Goal: Transaction & Acquisition: Purchase product/service

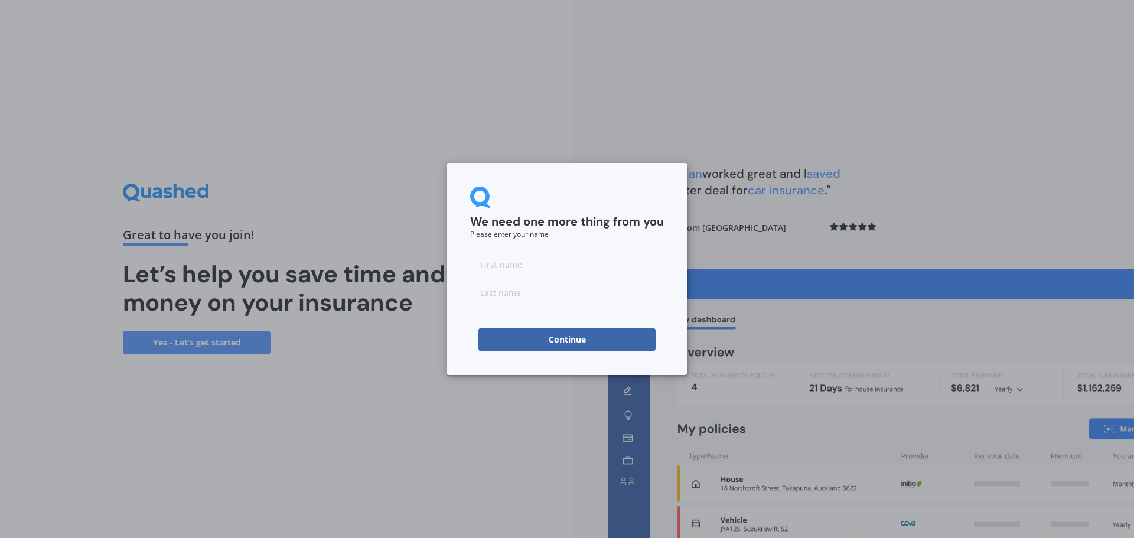
click at [539, 273] on input at bounding box center [567, 264] width 194 height 24
type input "xcccc"
click at [527, 298] on input at bounding box center [567, 293] width 194 height 24
type input "cccc"
click at [522, 336] on button "Continue" at bounding box center [566, 340] width 177 height 24
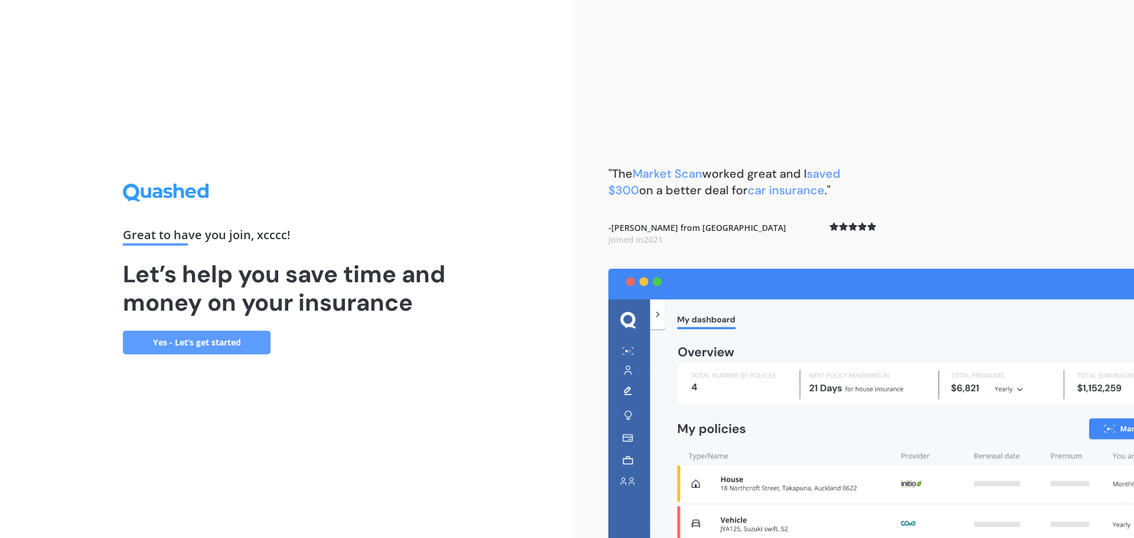
click at [260, 344] on link "Yes - Let’s get started" at bounding box center [197, 343] width 148 height 24
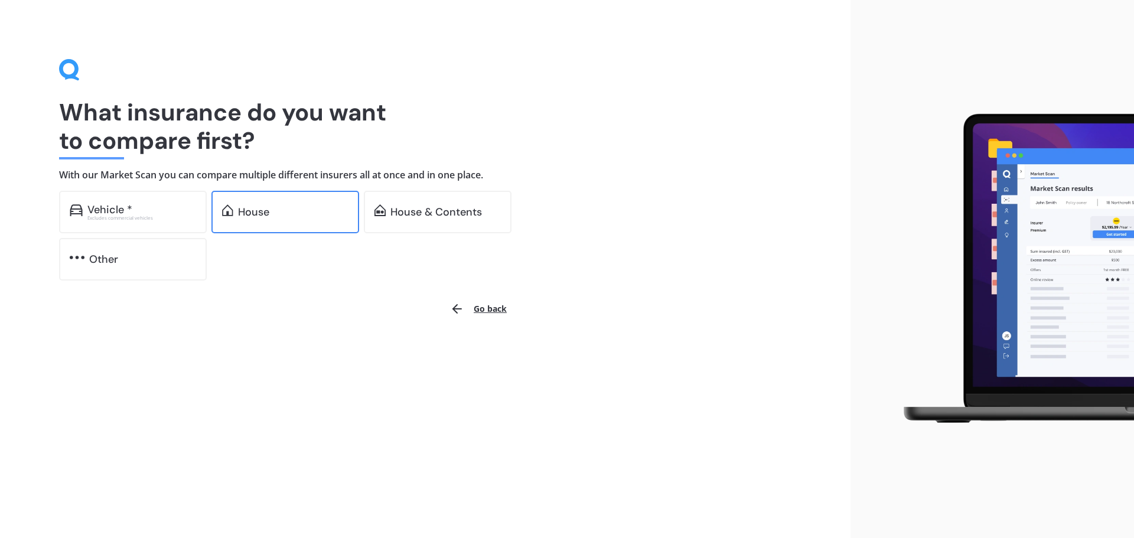
click at [224, 207] on img at bounding box center [227, 210] width 11 height 12
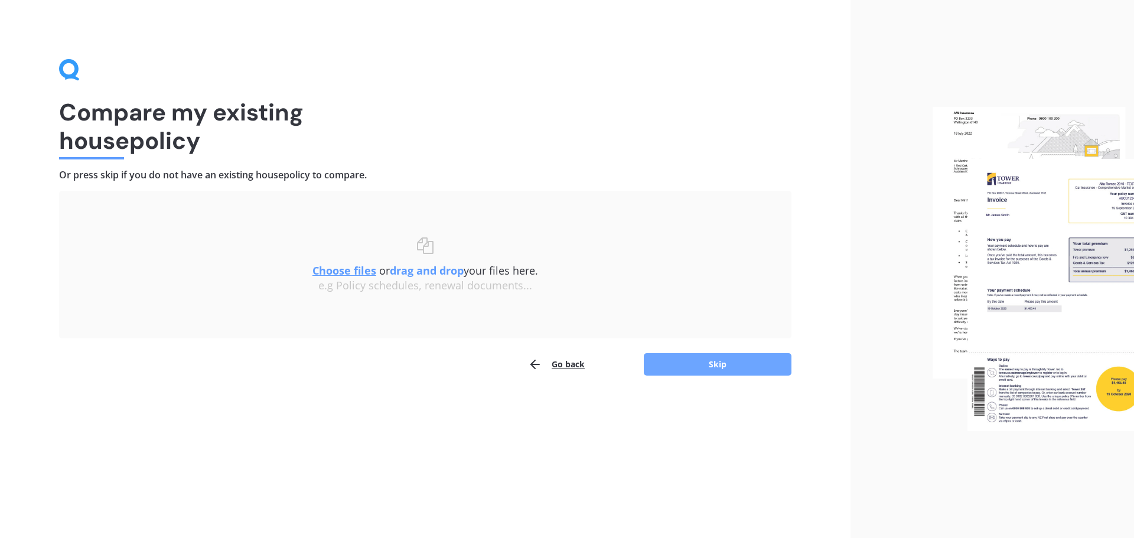
click at [678, 354] on button "Skip" at bounding box center [718, 364] width 148 height 22
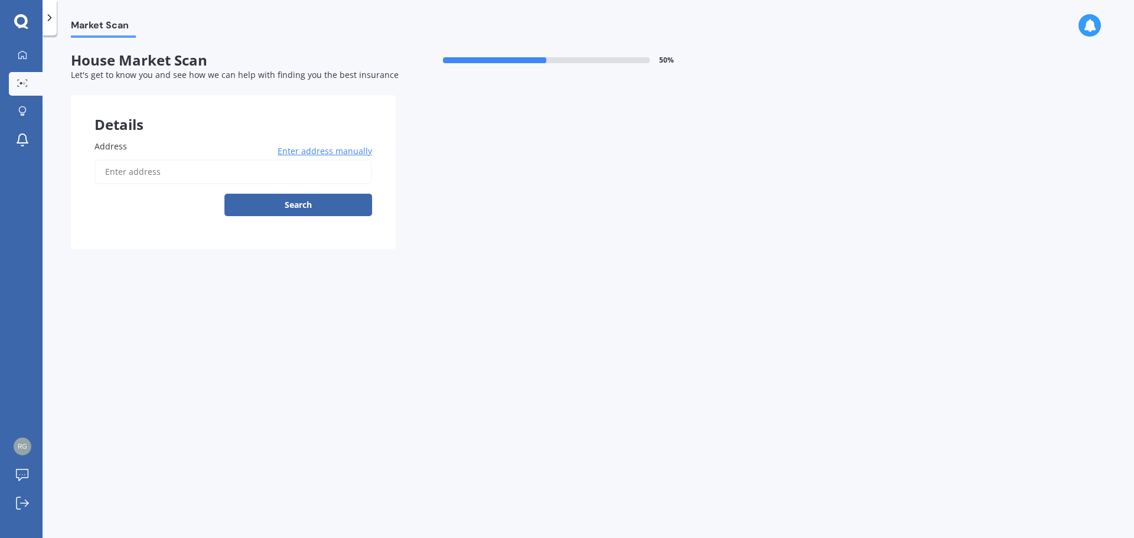
click at [211, 164] on input "Address" at bounding box center [234, 171] width 278 height 25
type input "[STREET_ADDRESS]"
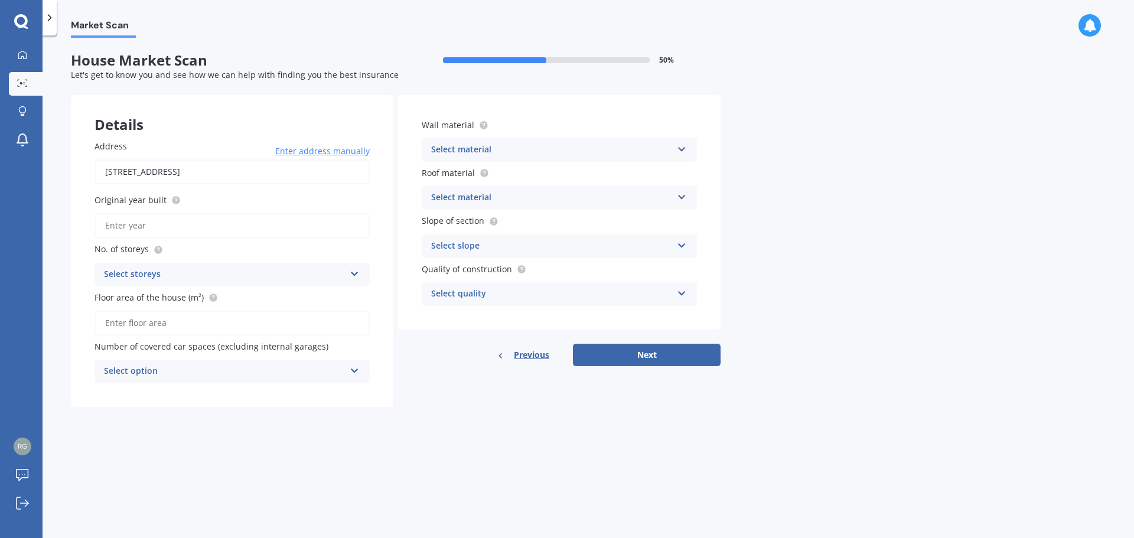
click at [194, 225] on input "Original year built" at bounding box center [232, 225] width 275 height 25
type input "2025"
click at [207, 269] on div "Select storeys" at bounding box center [224, 275] width 241 height 14
click at [191, 312] on div "2" at bounding box center [232, 318] width 274 height 21
click at [181, 326] on input "Floor area of the house (m²)" at bounding box center [232, 323] width 275 height 25
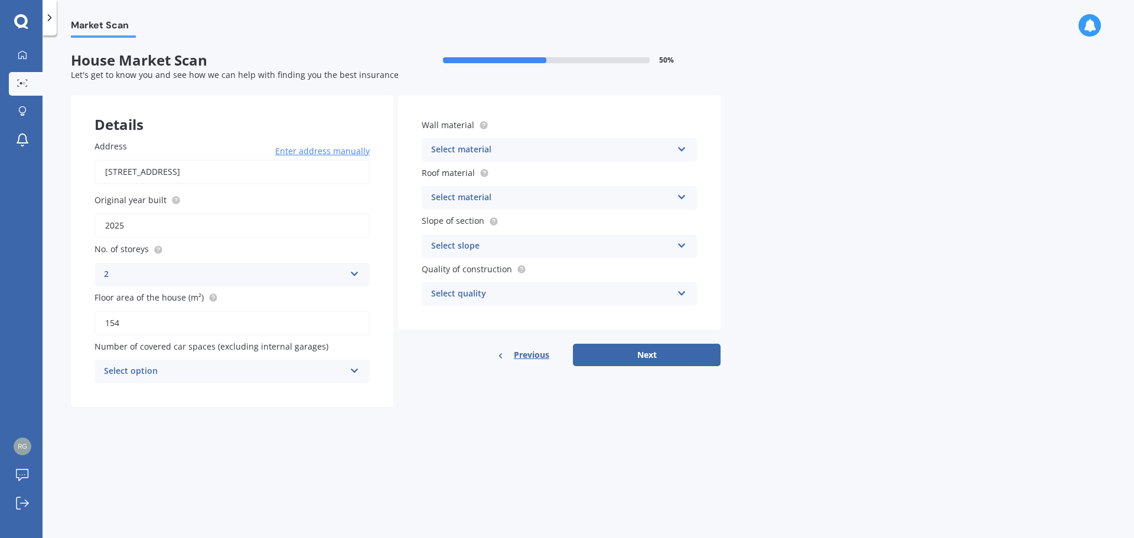
type input "154"
click at [211, 369] on div "Select option" at bounding box center [224, 371] width 241 height 14
click at [196, 391] on div "0" at bounding box center [232, 394] width 274 height 21
click at [539, 144] on div "Select material" at bounding box center [551, 150] width 241 height 14
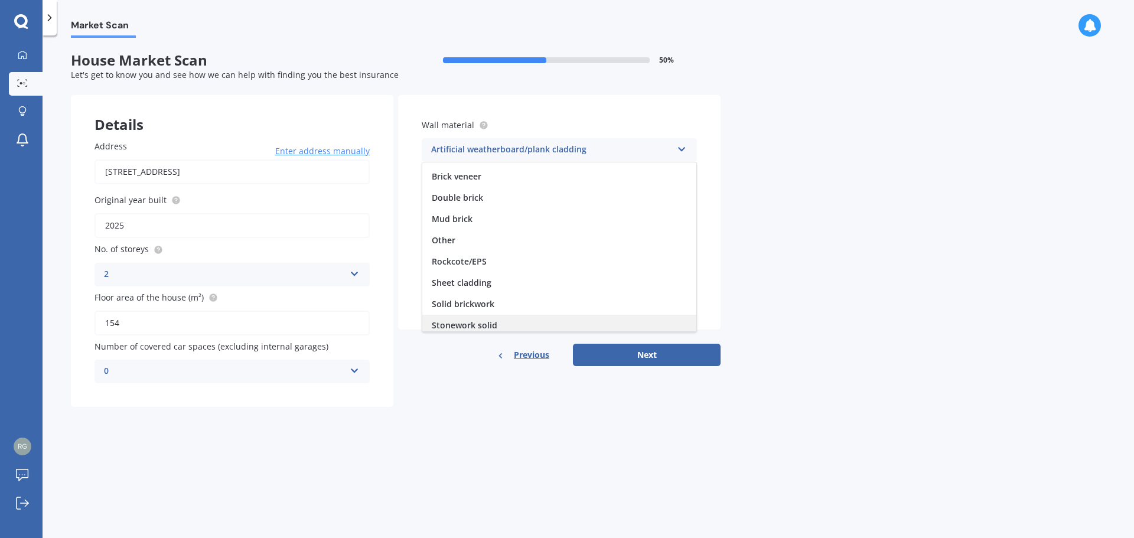
scroll to position [107, 0]
click at [511, 322] on span "Weatherboard/plank cladding" at bounding box center [492, 320] width 120 height 11
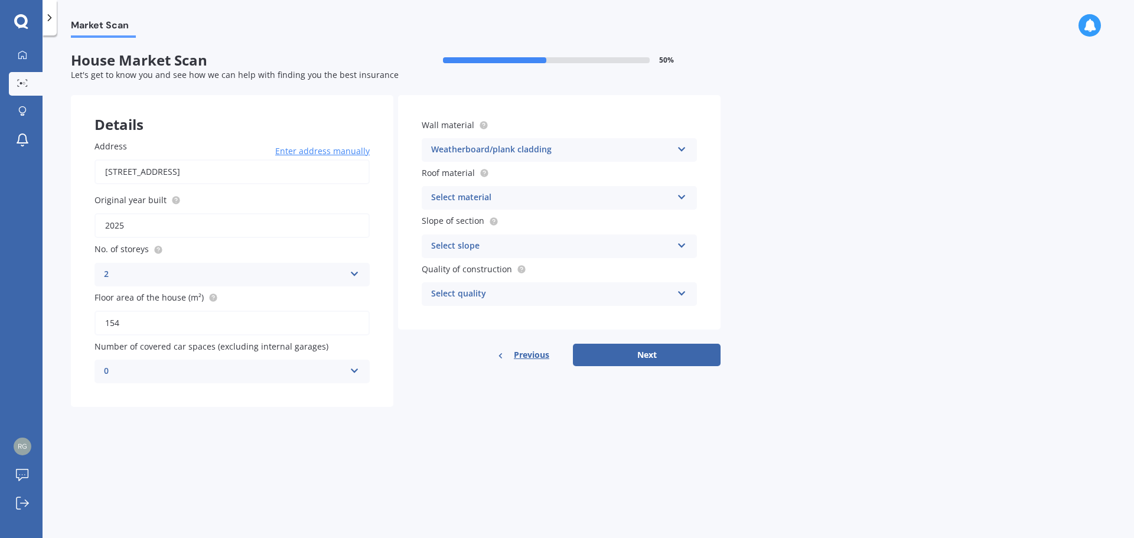
click at [534, 195] on div "Select material" at bounding box center [551, 198] width 241 height 14
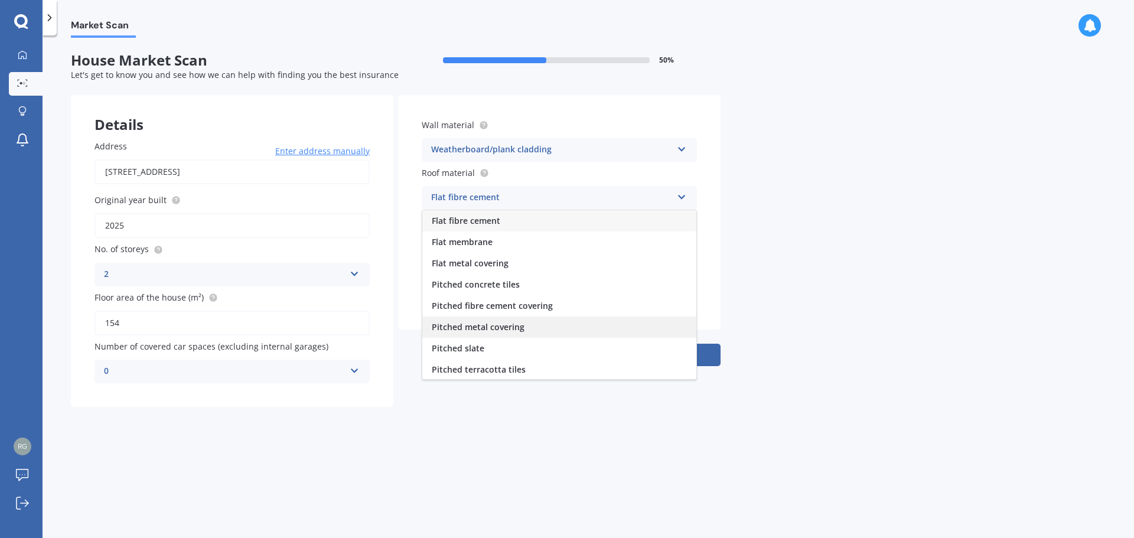
click at [512, 326] on span "Pitched metal covering" at bounding box center [478, 326] width 93 height 11
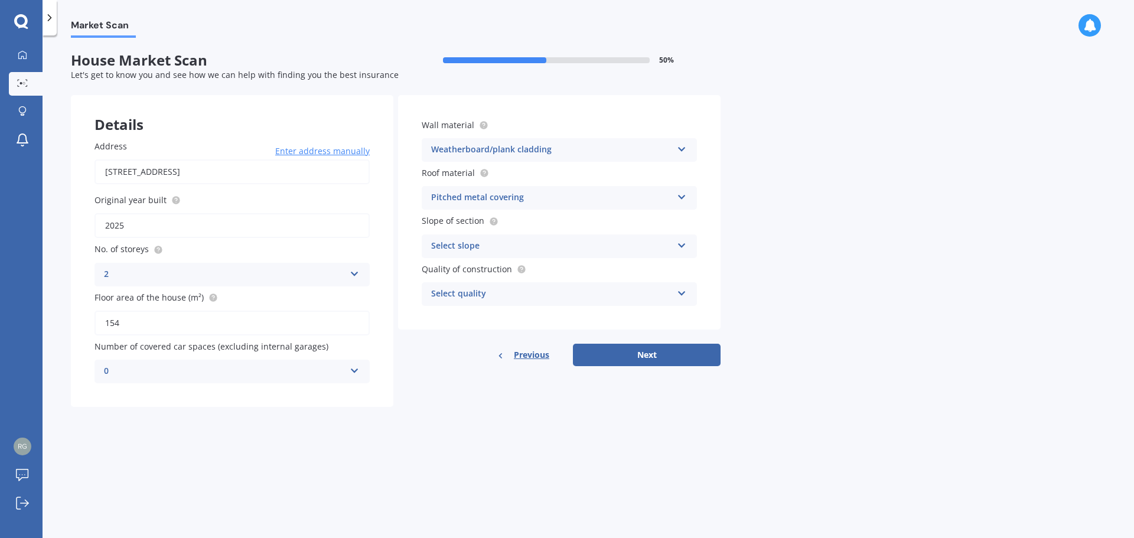
click at [521, 247] on div "Select slope" at bounding box center [551, 246] width 241 height 14
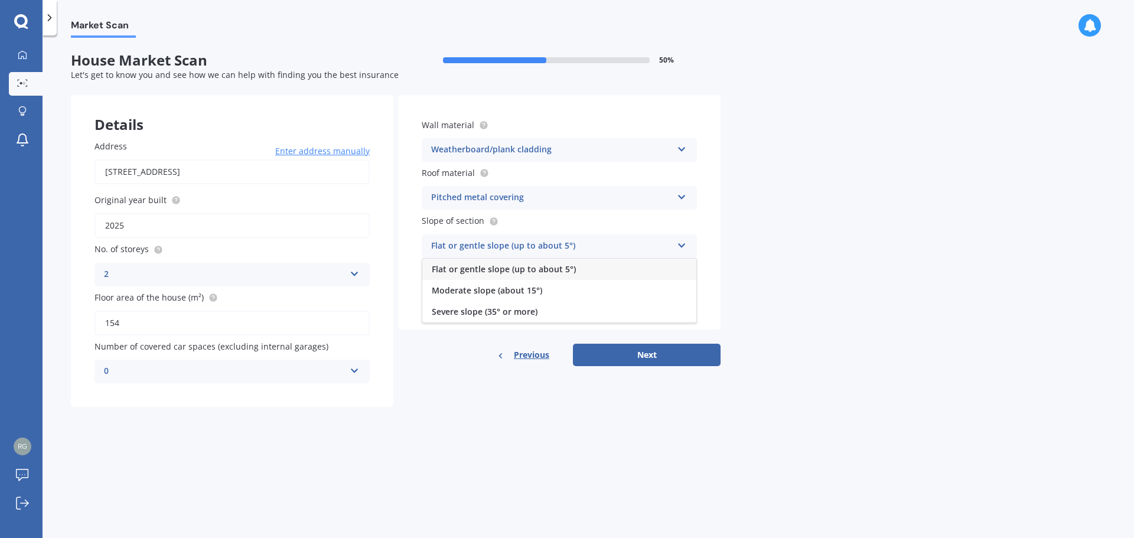
click at [516, 267] on span "Flat or gentle slope (up to about 5°)" at bounding box center [504, 268] width 144 height 11
click at [506, 289] on div "Select quality" at bounding box center [551, 294] width 241 height 14
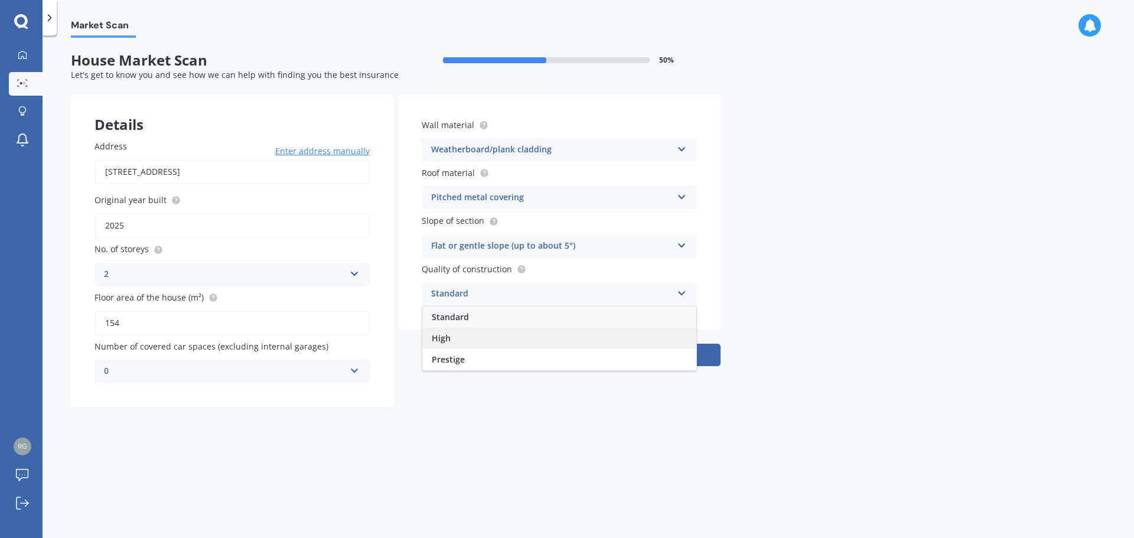
click at [494, 339] on div "High" at bounding box center [559, 338] width 274 height 21
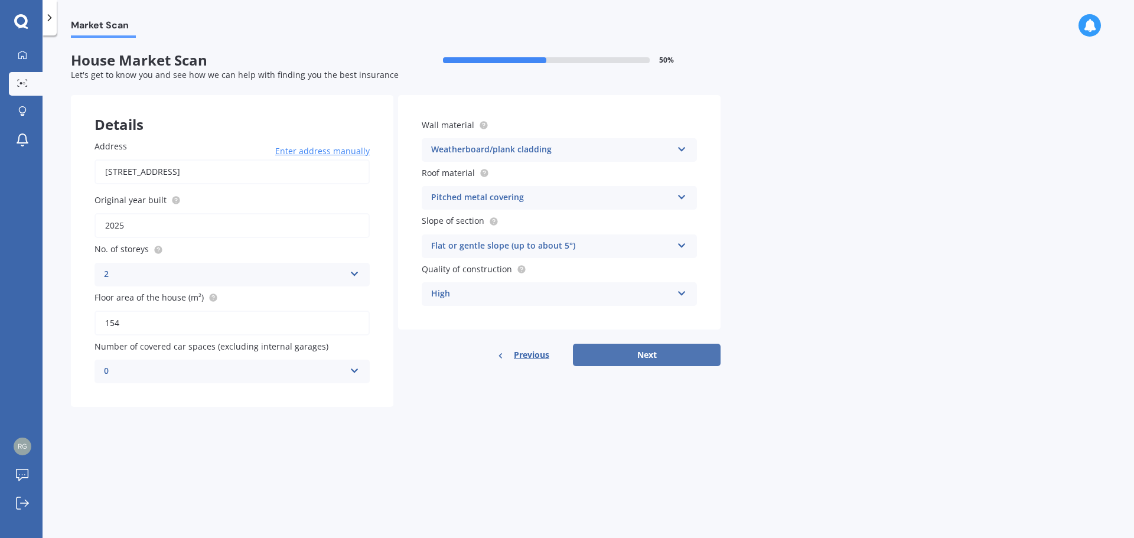
click at [600, 348] on button "Next" at bounding box center [647, 355] width 148 height 22
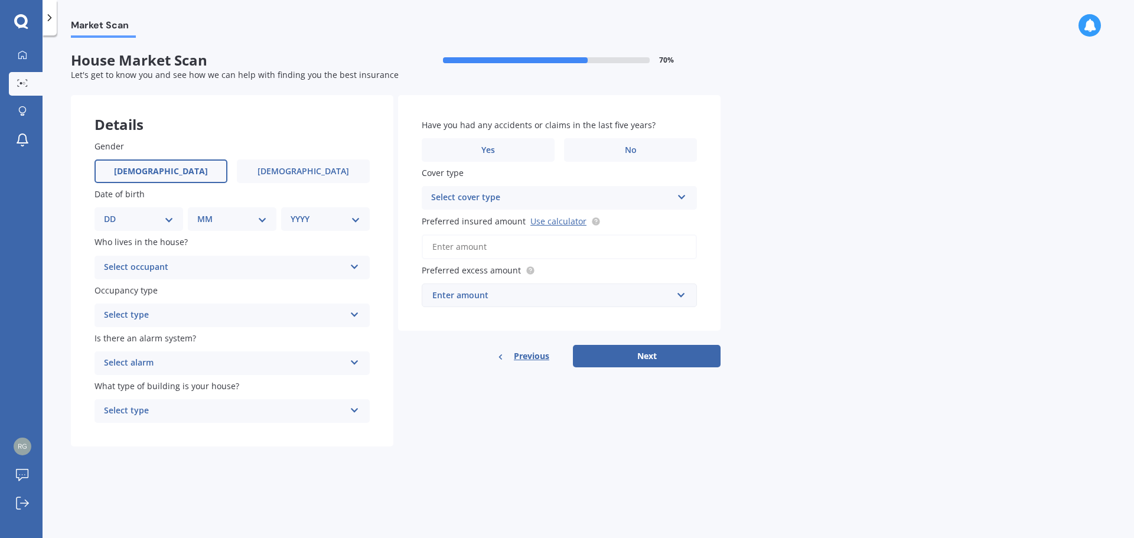
click at [191, 170] on label "[DEMOGRAPHIC_DATA]" at bounding box center [161, 171] width 133 height 24
click at [0, 0] on input "[DEMOGRAPHIC_DATA]" at bounding box center [0, 0] width 0 height 0
click at [167, 214] on select "DD 01 02 03 04 05 06 07 08 09 10 11 12 13 14 15 16 17 18 19 20 21 22 23 24 25 2…" at bounding box center [139, 219] width 70 height 13
select select "01"
click at [113, 213] on select "DD 01 02 03 04 05 06 07 08 09 10 11 12 13 14 15 16 17 18 19 20 21 22 23 24 25 2…" at bounding box center [139, 219] width 70 height 13
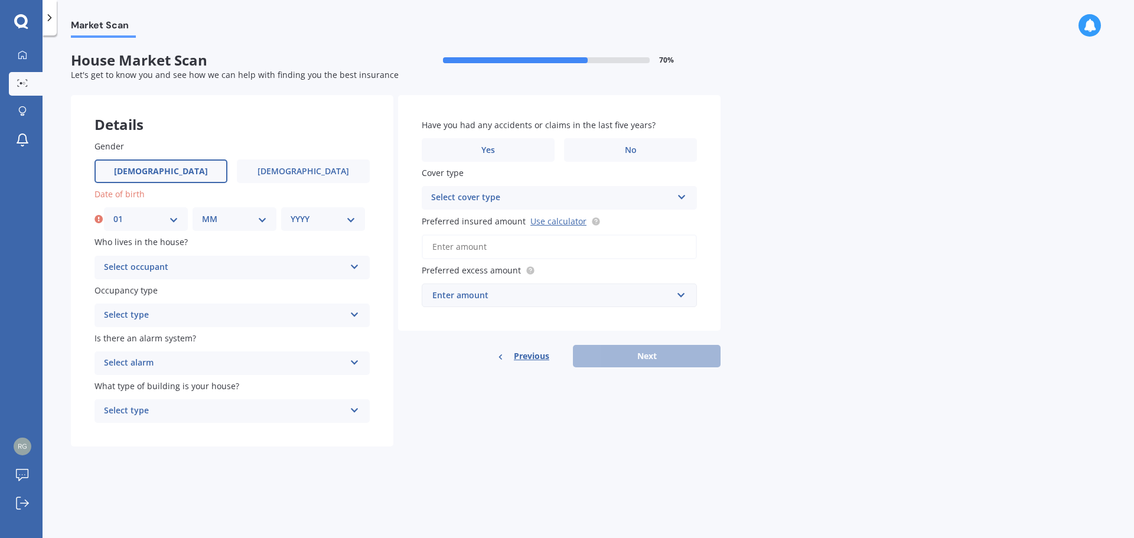
click at [237, 224] on select "MM 01 02 03 04 05 06 07 08 09 10 11 12" at bounding box center [234, 219] width 65 height 13
select select "05"
click at [202, 213] on select "MM 01 02 03 04 05 06 07 08 09 10 11 12" at bounding box center [234, 219] width 65 height 13
click at [327, 225] on select "YYYY 2009 2008 2007 2006 2005 2004 2003 2002 2001 2000 1999 1998 1997 1996 1995…" at bounding box center [323, 219] width 65 height 13
select select "1988"
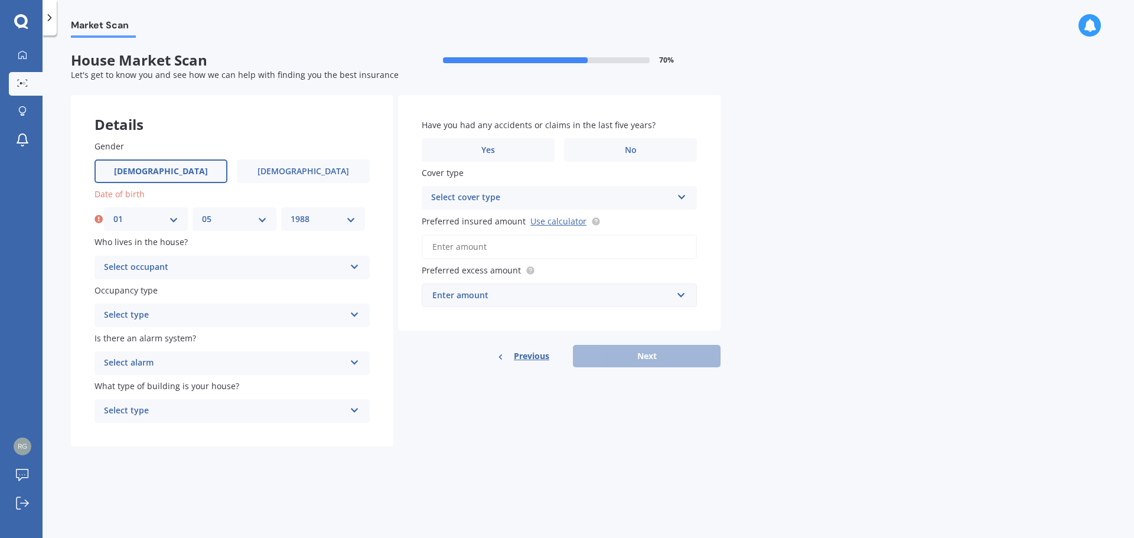
click at [291, 213] on select "YYYY 2009 2008 2007 2006 2005 2004 2003 2002 2001 2000 1999 1998 1997 1996 1995…" at bounding box center [323, 219] width 65 height 13
click at [229, 272] on div "Select occupant" at bounding box center [224, 267] width 241 height 14
click at [223, 291] on div "Owner" at bounding box center [232, 290] width 274 height 21
click at [210, 327] on div "Select type Permanent Holiday (without tenancy)" at bounding box center [232, 316] width 275 height 24
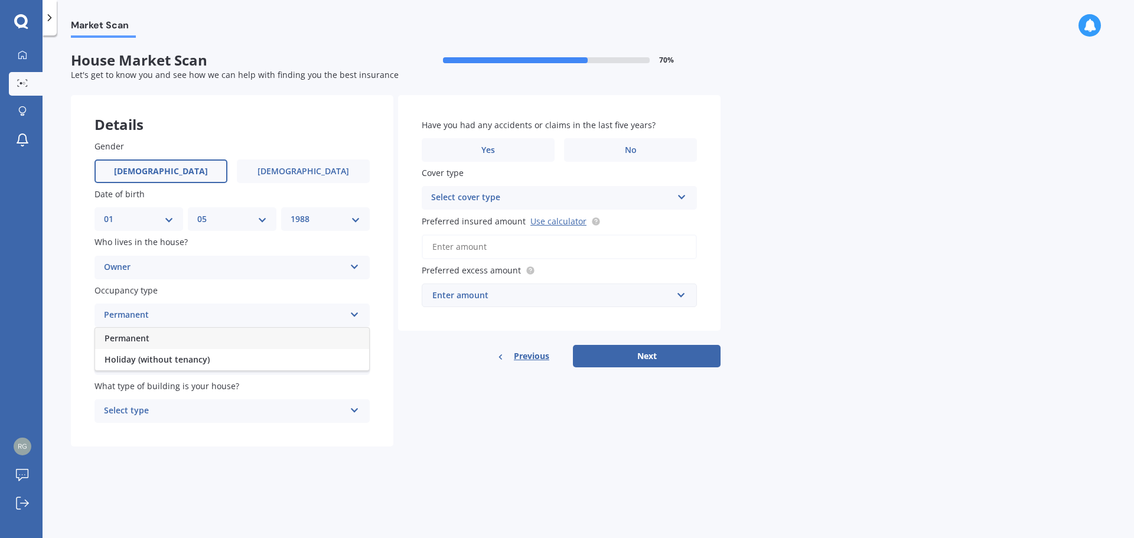
click at [211, 320] on div "Permanent" at bounding box center [224, 315] width 241 height 14
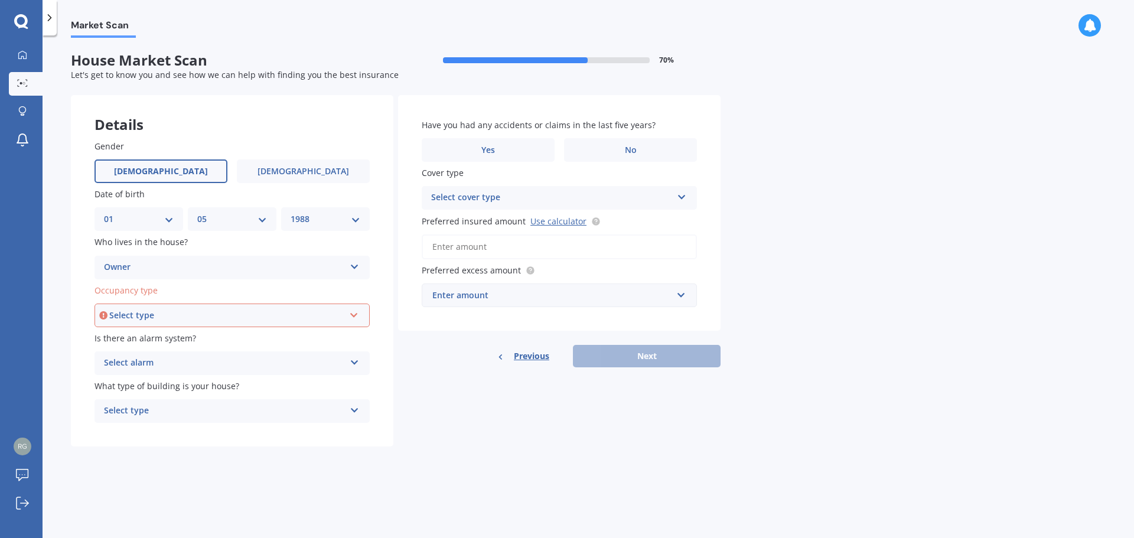
click at [211, 320] on div "Select type" at bounding box center [226, 315] width 235 height 13
click at [209, 340] on div "Permanent" at bounding box center [232, 337] width 273 height 21
click at [198, 356] on div "Select alarm Yes, monitored Yes, not monitored No" at bounding box center [232, 363] width 275 height 24
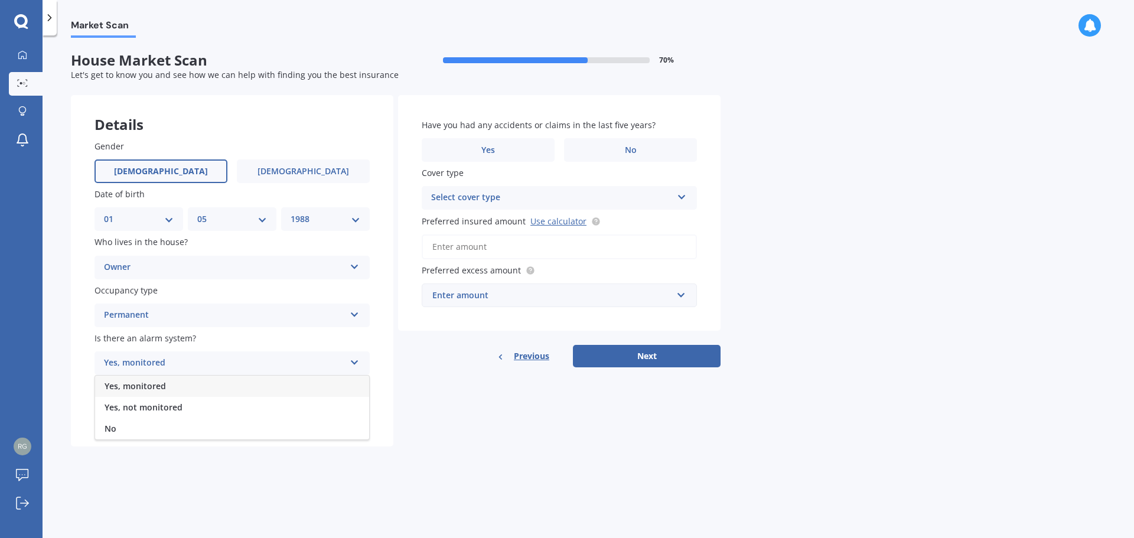
click at [183, 385] on div "Yes, monitored" at bounding box center [232, 386] width 274 height 21
drag, startPoint x: 190, startPoint y: 363, endPoint x: 180, endPoint y: 392, distance: 30.1
click at [190, 367] on div "Yes, monitored" at bounding box center [224, 363] width 241 height 14
click at [187, 400] on div "Yes, not monitored" at bounding box center [232, 407] width 274 height 21
click at [159, 412] on div "Select type" at bounding box center [224, 411] width 241 height 14
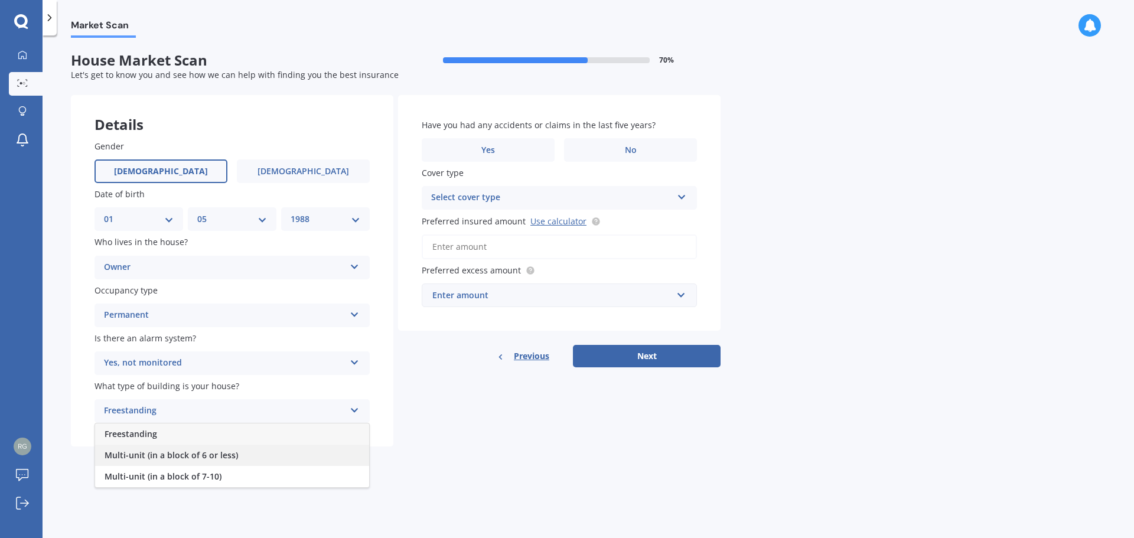
click at [196, 458] on span "Multi-unit (in a block of 6 or less)" at bounding box center [171, 454] width 133 height 11
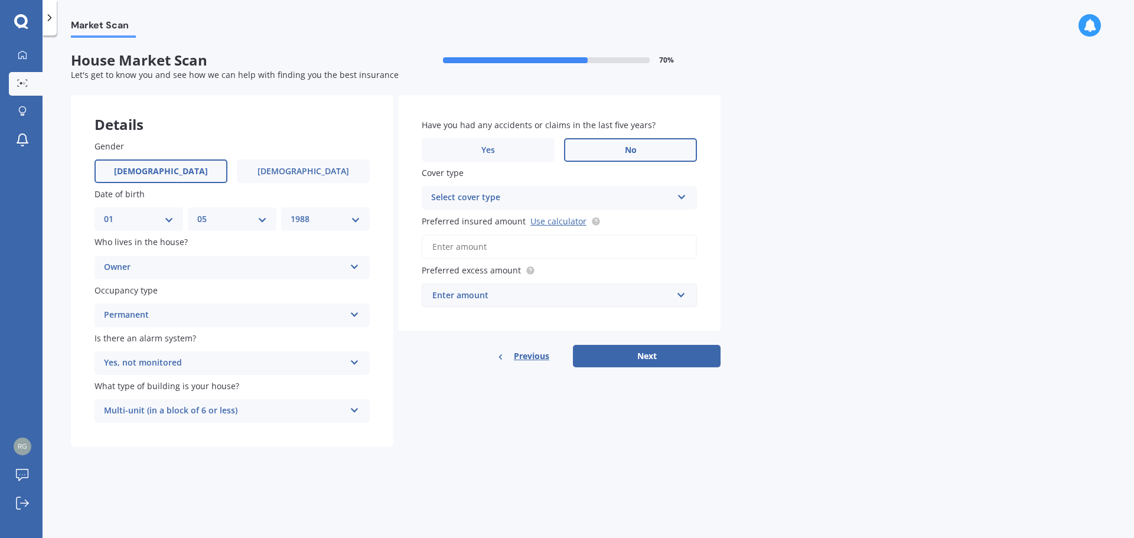
click at [592, 158] on label "No" at bounding box center [630, 150] width 133 height 24
click at [0, 0] on input "No" at bounding box center [0, 0] width 0 height 0
click at [513, 204] on div "Select cover type" at bounding box center [551, 198] width 241 height 14
click at [499, 172] on label "Cover type" at bounding box center [557, 173] width 271 height 12
drag, startPoint x: 481, startPoint y: 251, endPoint x: 486, endPoint y: 236, distance: 15.5
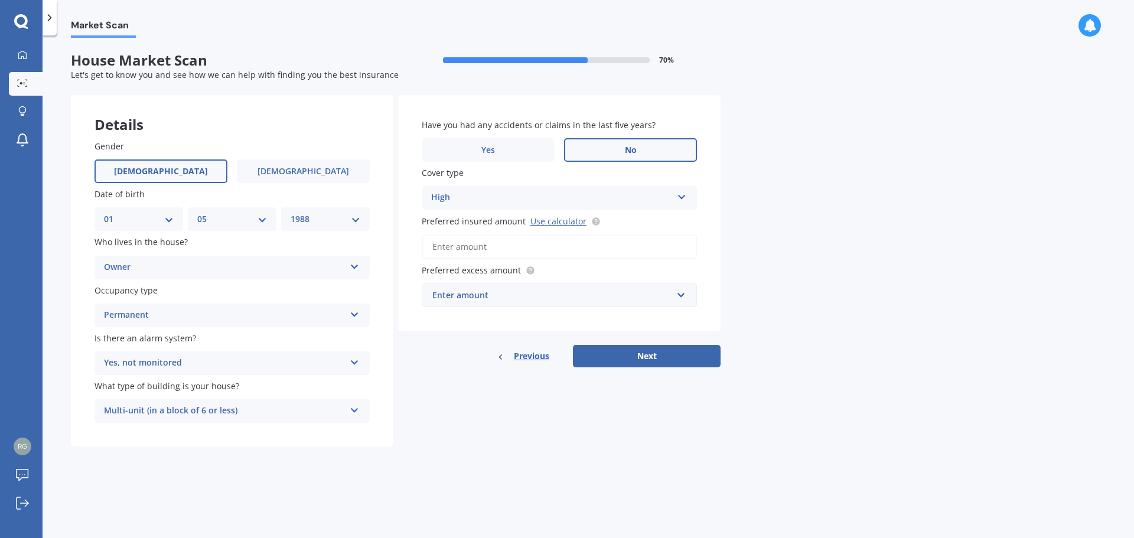
click at [486, 236] on input "Preferred insured amount Use calculator" at bounding box center [559, 246] width 275 height 25
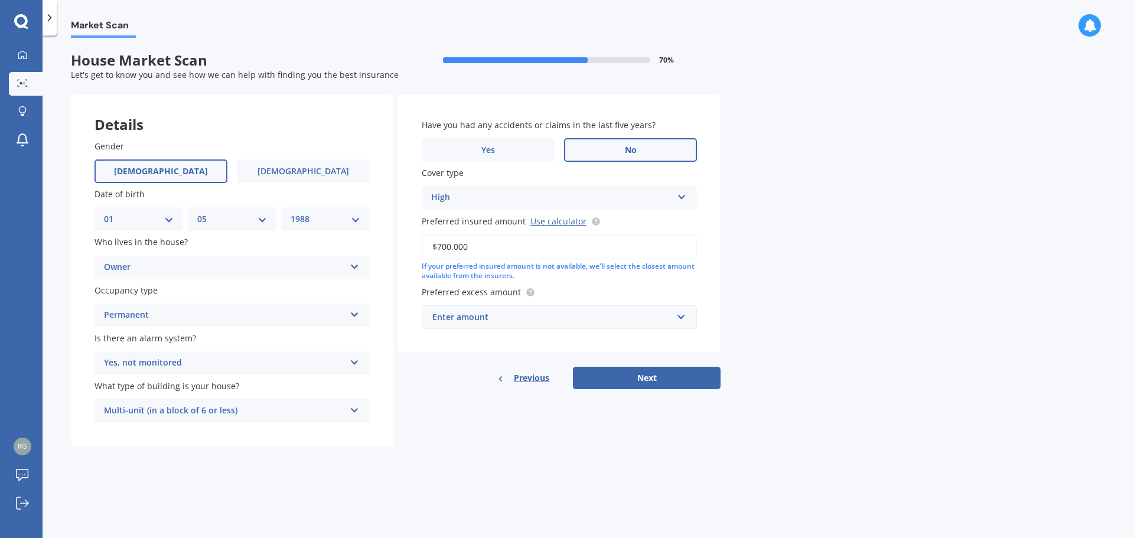
type input "$700,000"
drag, startPoint x: 574, startPoint y: 269, endPoint x: 578, endPoint y: 276, distance: 7.9
click at [574, 269] on div "If your preferred insured amount is not available, we'll select the closest amo…" at bounding box center [559, 272] width 275 height 20
click at [553, 313] on div "Enter amount" at bounding box center [552, 317] width 240 height 13
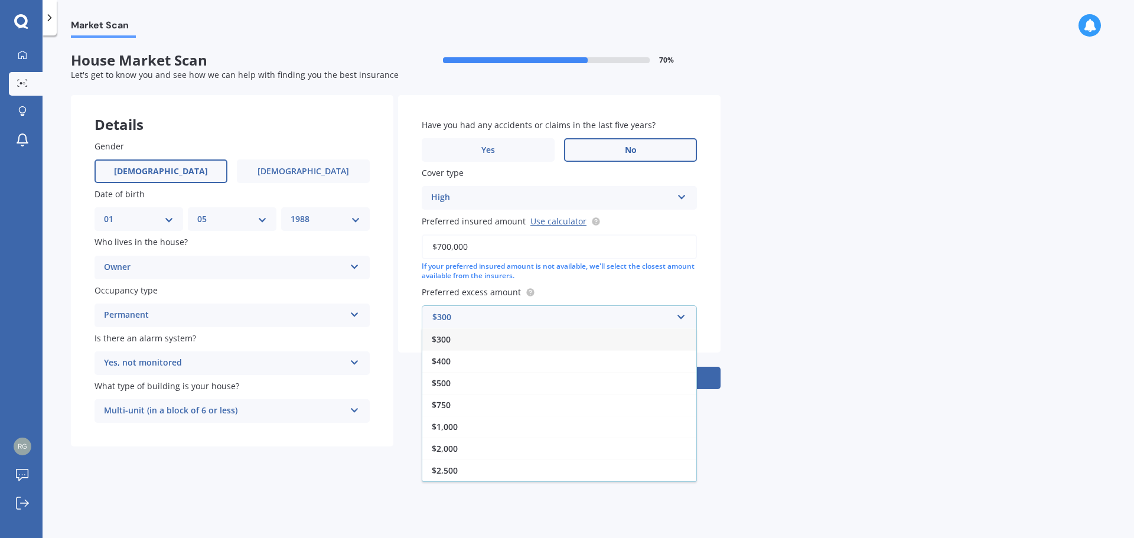
click at [467, 439] on div "$2,000" at bounding box center [559, 449] width 274 height 22
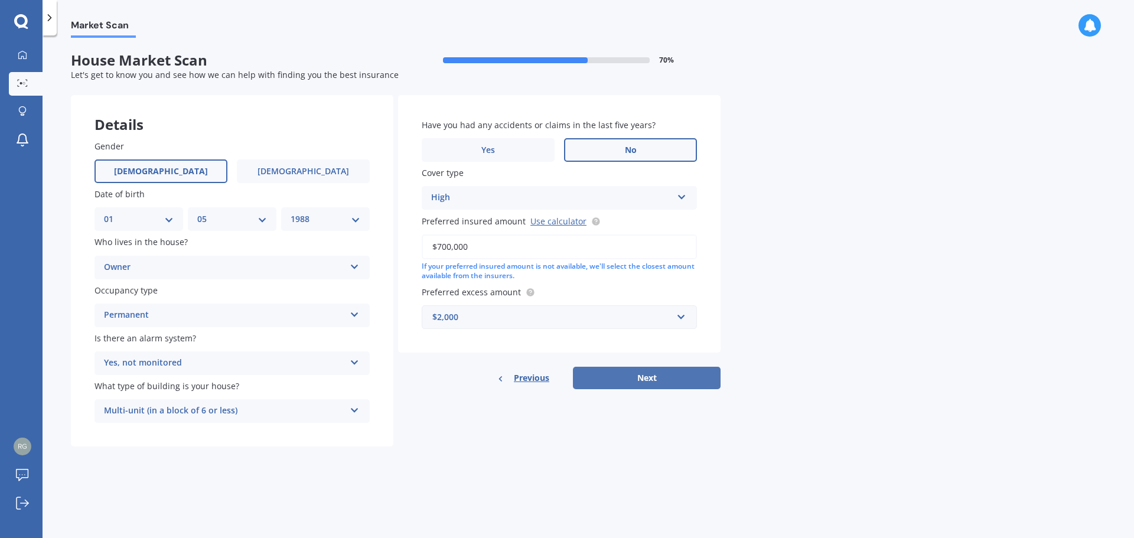
click at [611, 380] on button "Next" at bounding box center [647, 378] width 148 height 22
select select "01"
select select "05"
select select "1988"
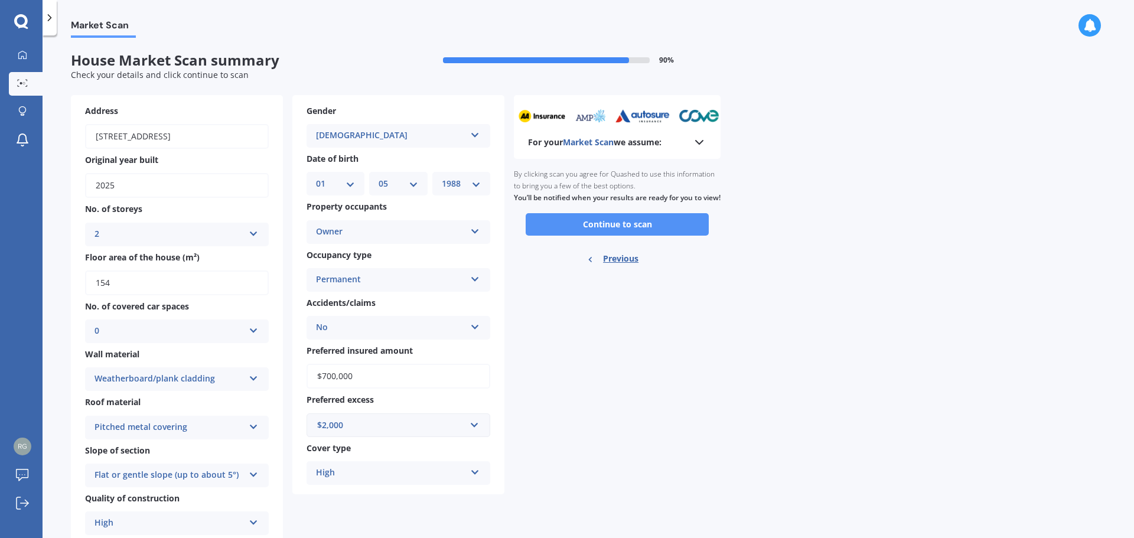
click at [581, 236] on button "Continue to scan" at bounding box center [617, 224] width 183 height 22
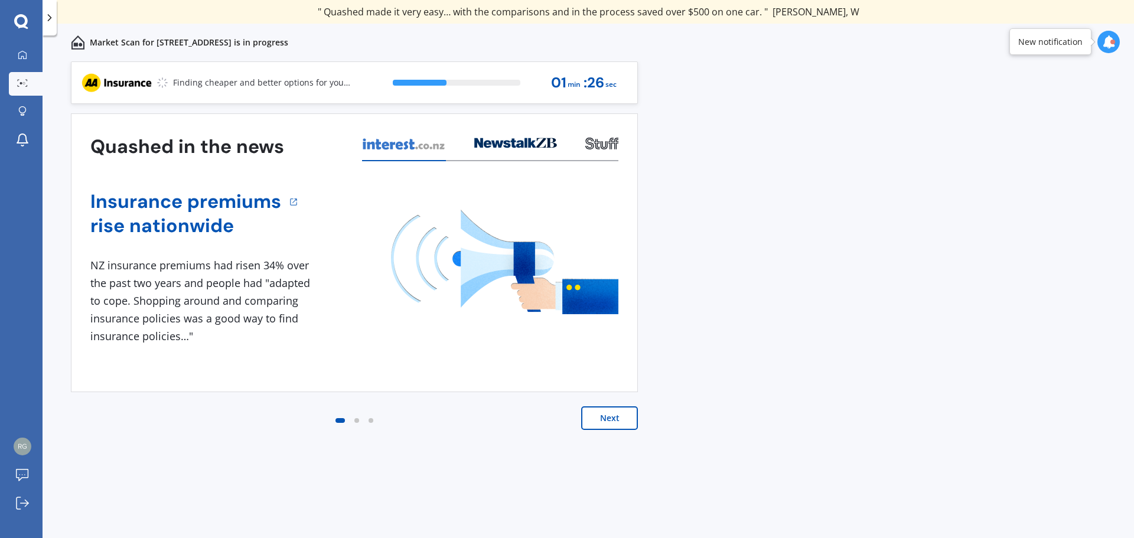
click at [615, 411] on button "Next" at bounding box center [609, 418] width 57 height 24
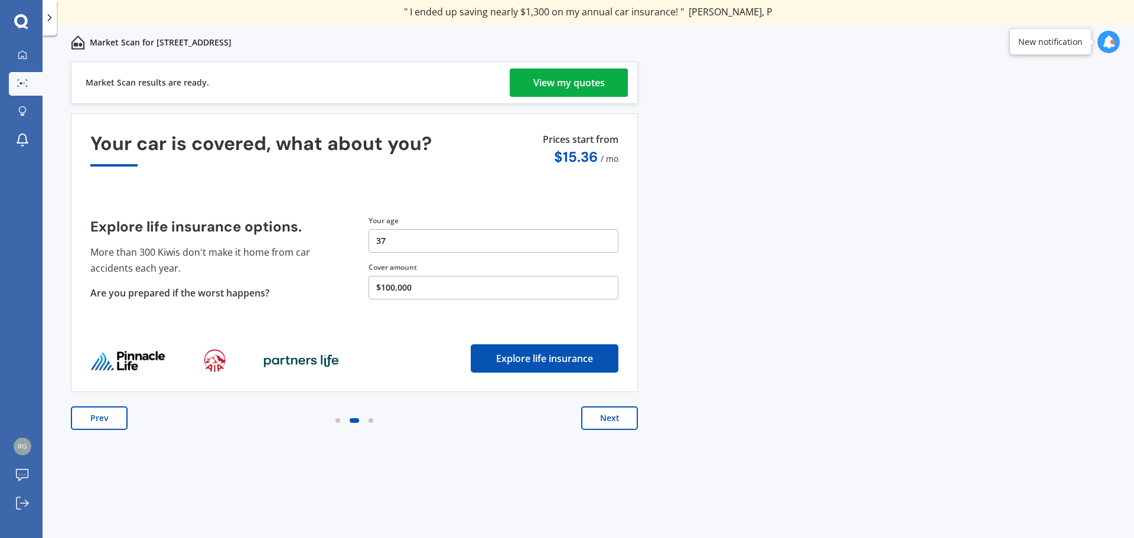
click at [545, 90] on div "View my quotes" at bounding box center [568, 83] width 71 height 28
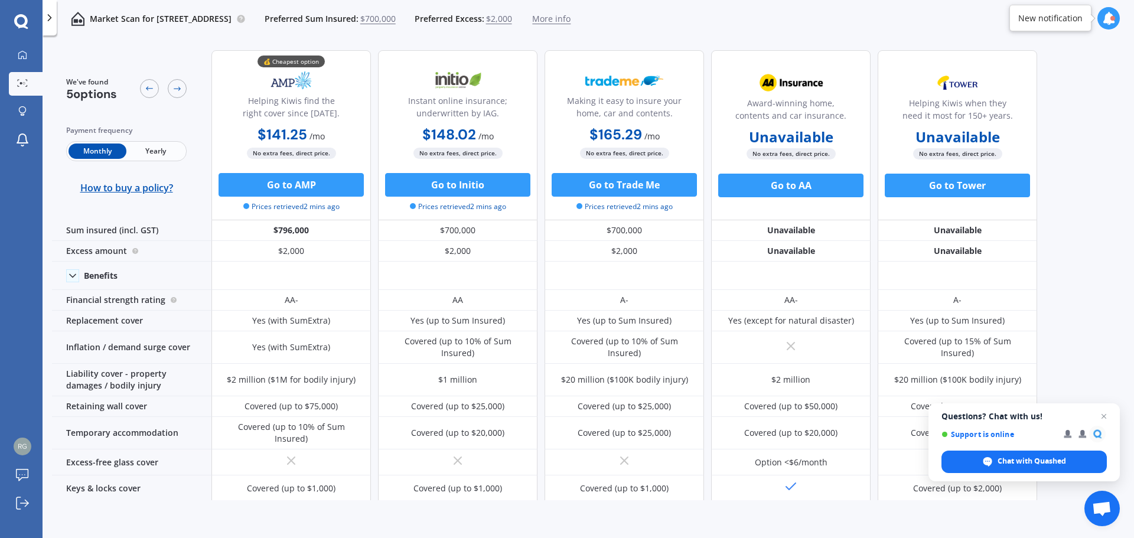
click at [155, 154] on span "Yearly" at bounding box center [155, 151] width 58 height 15
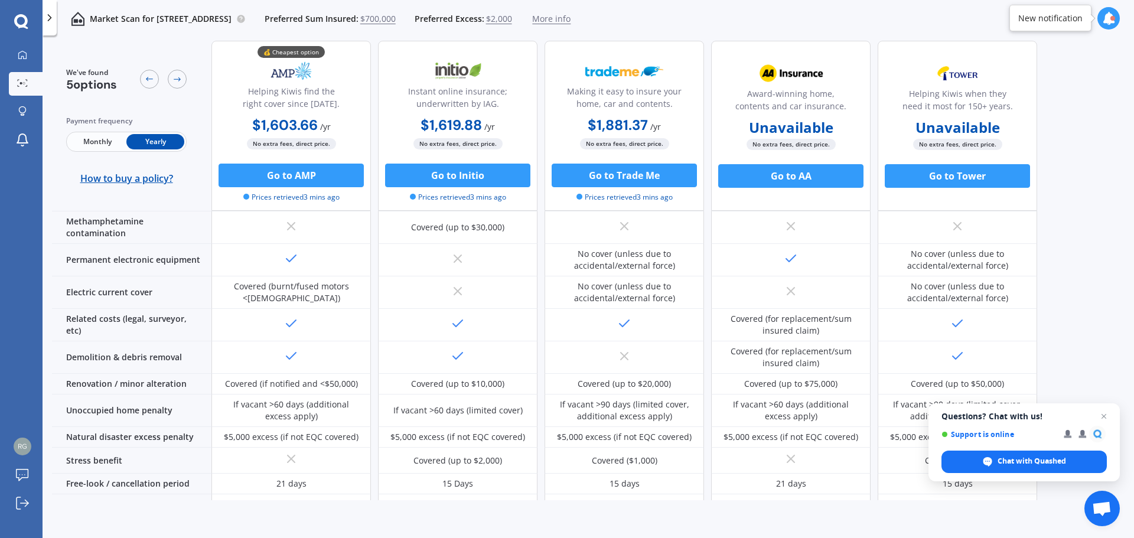
scroll to position [461, 0]
